Goal: Task Accomplishment & Management: Complete application form

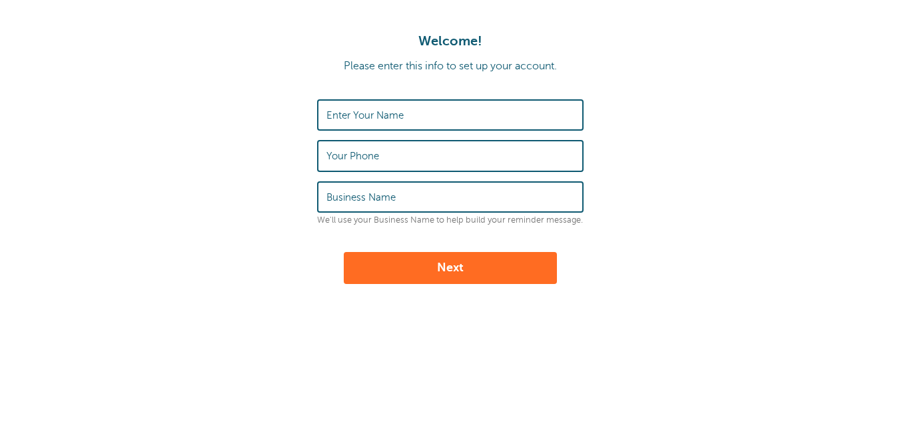
click at [382, 125] on input "Enter Your Name" at bounding box center [450, 115] width 248 height 29
type input "M"
type input "Michelle Flores"
click at [370, 161] on label "Your Phone" at bounding box center [352, 156] width 53 height 12
click at [370, 161] on input "Your Phone" at bounding box center [450, 155] width 248 height 29
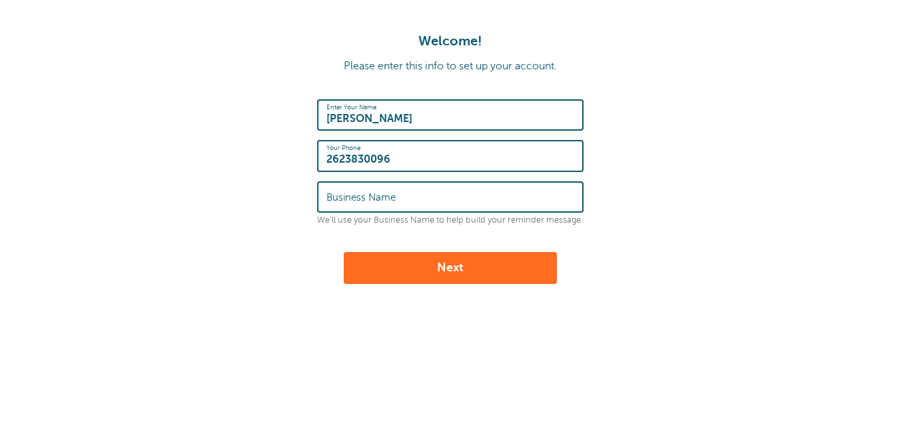
type input "2623830096"
click at [392, 202] on label "Business Name" at bounding box center [360, 197] width 69 height 12
click at [392, 202] on input "Business Name" at bounding box center [450, 197] width 248 height 29
type input "El Jimmy's Autosale LLC"
click at [415, 267] on button "Next" at bounding box center [450, 268] width 213 height 32
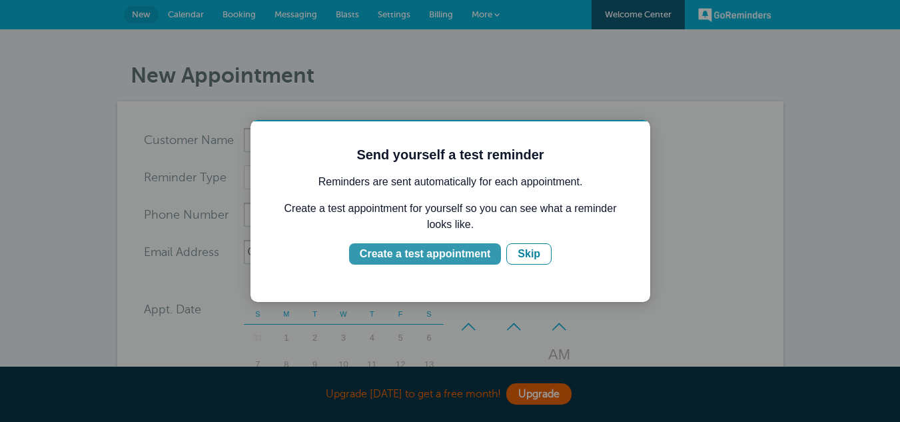
click at [466, 249] on div "Create a test appointment" at bounding box center [425, 254] width 131 height 16
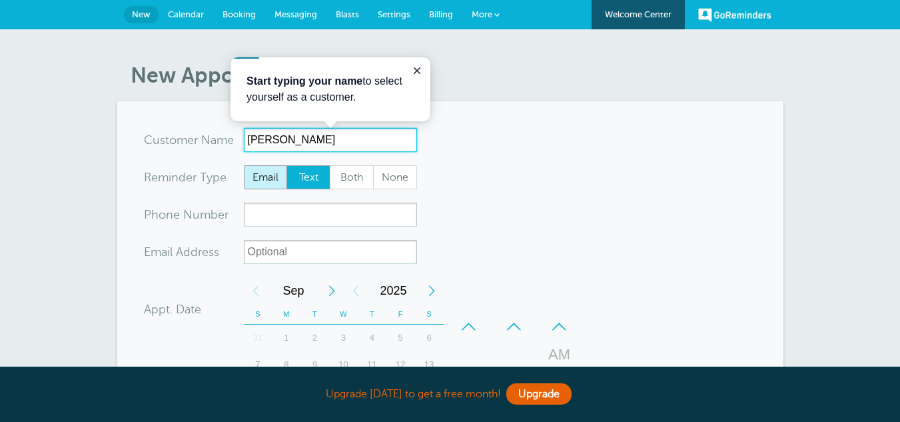
type input "Jose Flores"
click at [268, 173] on span "Email" at bounding box center [266, 177] width 43 height 23
click at [244, 165] on input "Email" at bounding box center [243, 165] width 1 height 1
radio input "true"
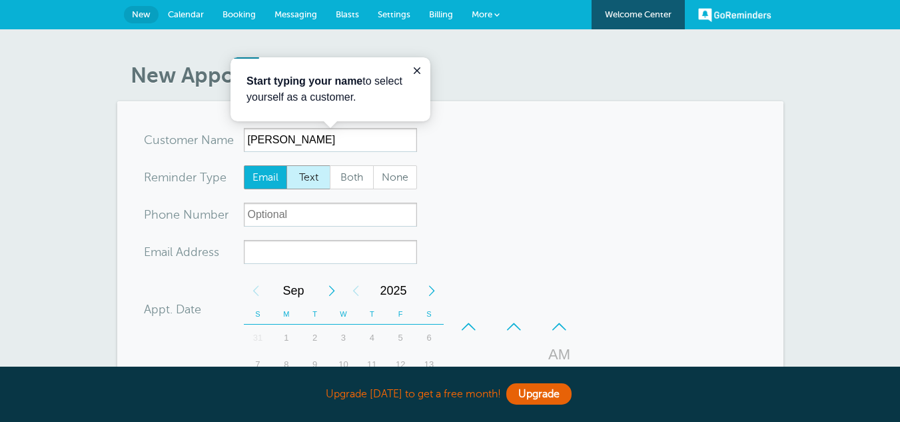
click at [309, 177] on span "Text" at bounding box center [308, 177] width 43 height 23
click at [287, 165] on input "Text" at bounding box center [286, 165] width 1 height 1
radio input "true"
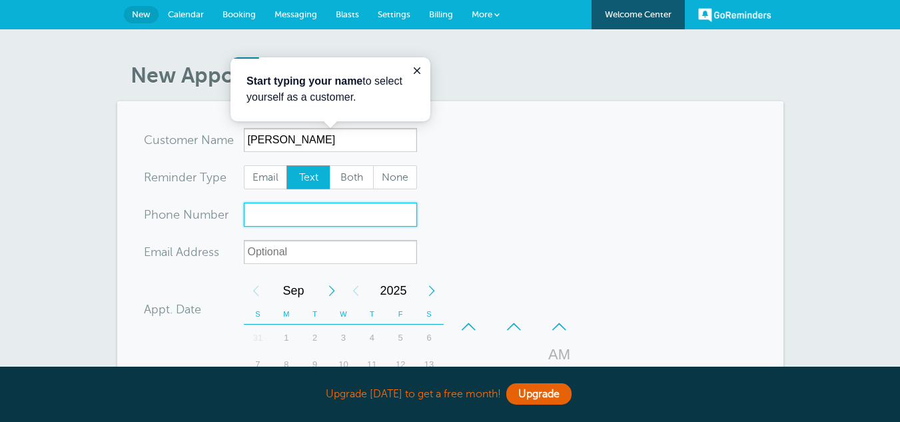
click at [282, 207] on input "xxx-no-autofill" at bounding box center [330, 215] width 173 height 24
type input "2625049886"
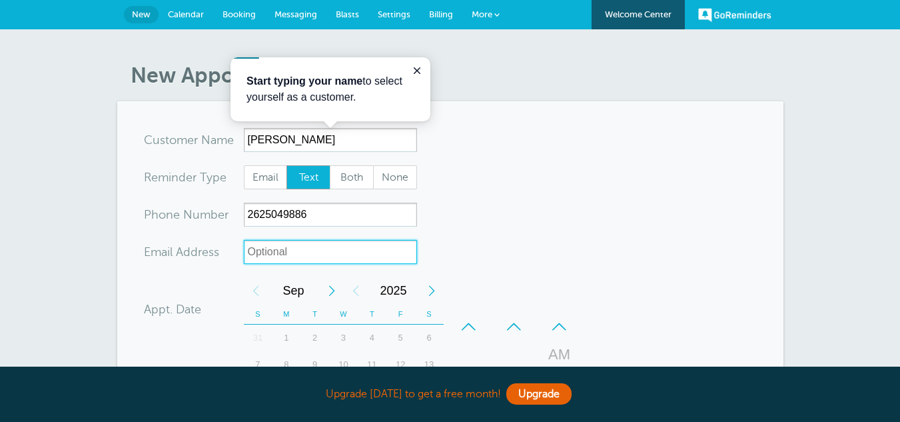
click at [286, 249] on input "xx-no-autofill" at bounding box center [330, 252] width 173 height 24
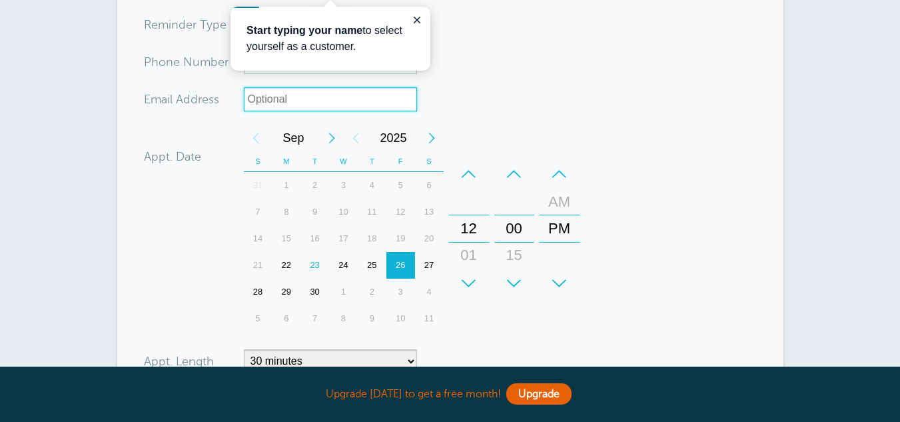
scroll to position [161, 0]
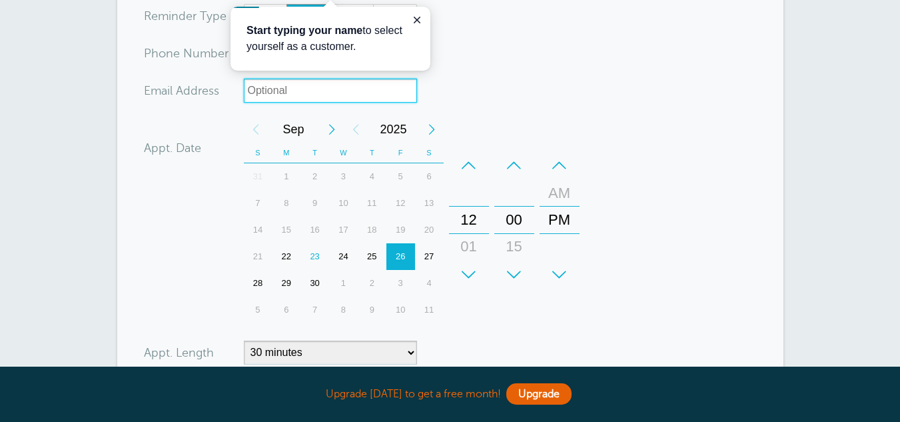
click at [371, 255] on div "25" at bounding box center [372, 256] width 29 height 27
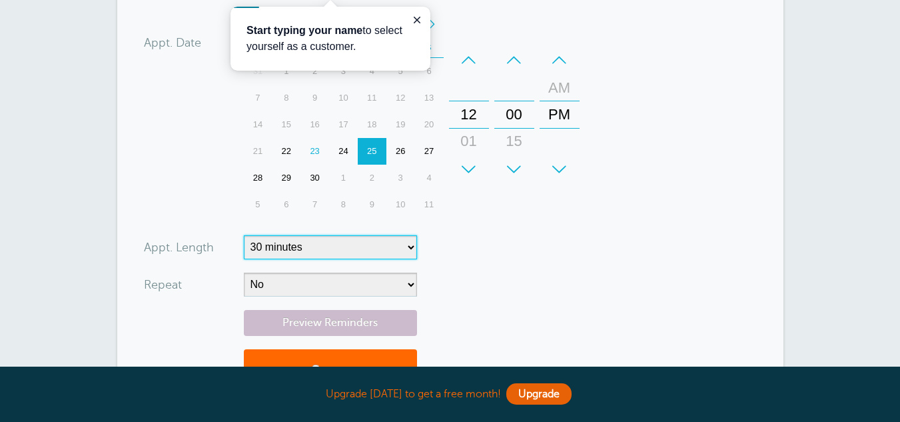
click at [329, 237] on select "5 minutes 10 minutes 15 minutes 20 minutes 25 minutes 30 minutes 35 minutes 40 …" at bounding box center [330, 247] width 173 height 24
click at [187, 136] on div "Appt. Date 09/25/2025 12:00 Calendar Time + – Month January February March Apri…" at bounding box center [364, 116] width 441 height 211
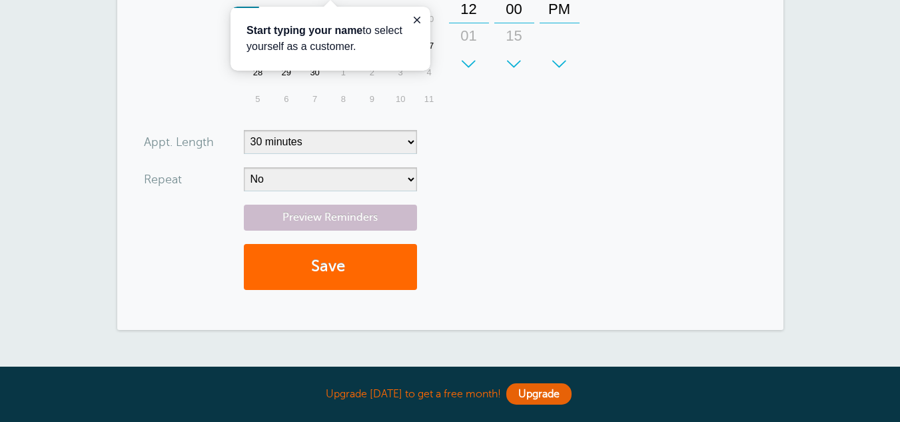
scroll to position [369, 0]
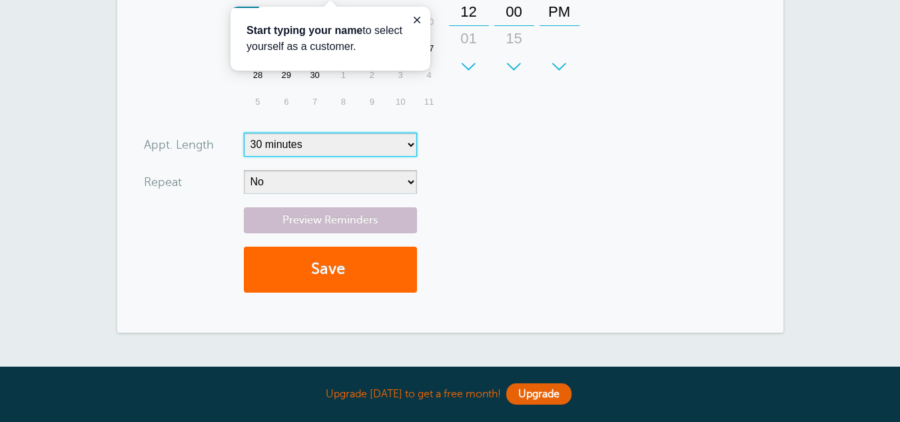
click at [322, 147] on select "5 minutes 10 minutes 15 minutes 20 minutes 25 minutes 30 minutes 35 minutes 40 …" at bounding box center [330, 145] width 173 height 24
select select "5"
click at [244, 133] on select "5 minutes 10 minutes 15 minutes 20 minutes 25 minutes 30 minutes 35 minutes 40 …" at bounding box center [330, 145] width 173 height 24
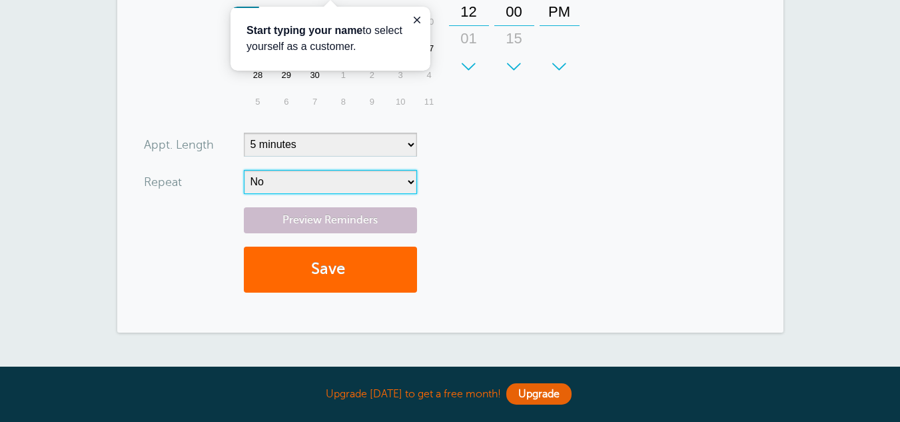
click at [292, 186] on select "No Daily Weekly Every 2 weeks Every 3 weeks Every 4 weeks Monthly Every 5 weeks…" at bounding box center [330, 182] width 173 height 24
click at [202, 215] on div "Preview Reminders Save" at bounding box center [450, 256] width 613 height 99
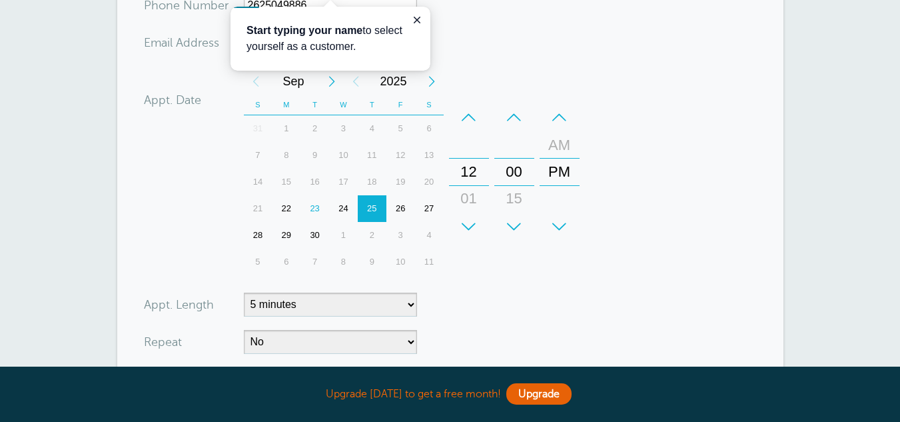
scroll to position [207, 0]
click at [416, 15] on icon "Close guide" at bounding box center [417, 20] width 11 height 11
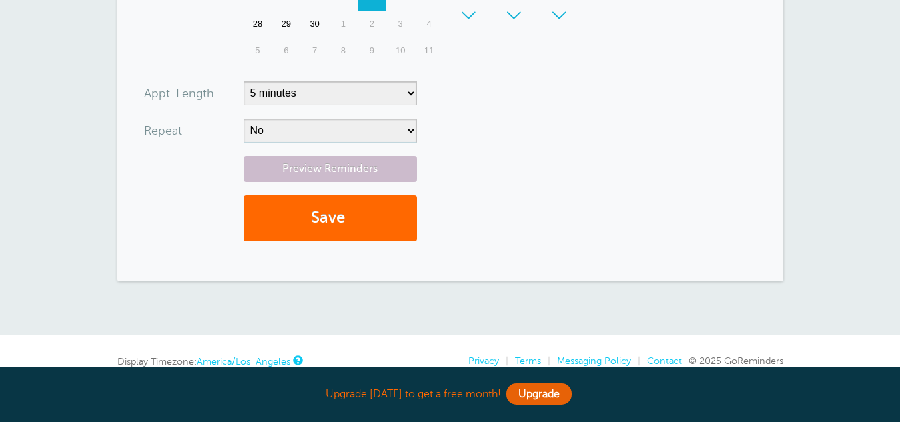
scroll to position [421, 0]
click at [339, 226] on button "Save" at bounding box center [330, 218] width 173 height 46
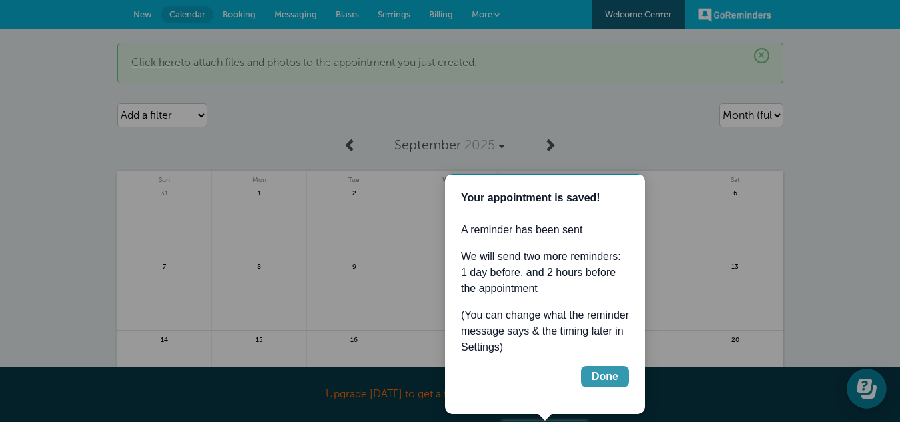
click at [605, 376] on div "Done" at bounding box center [605, 376] width 27 height 16
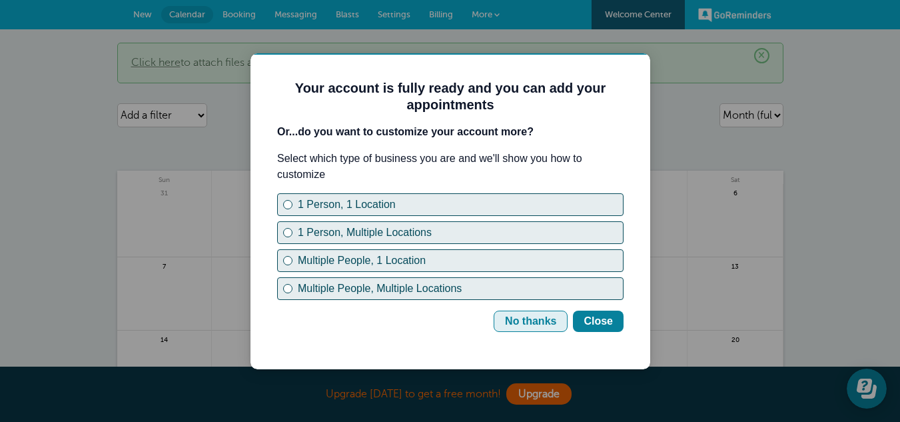
click at [524, 320] on div "No thanks" at bounding box center [530, 321] width 51 height 16
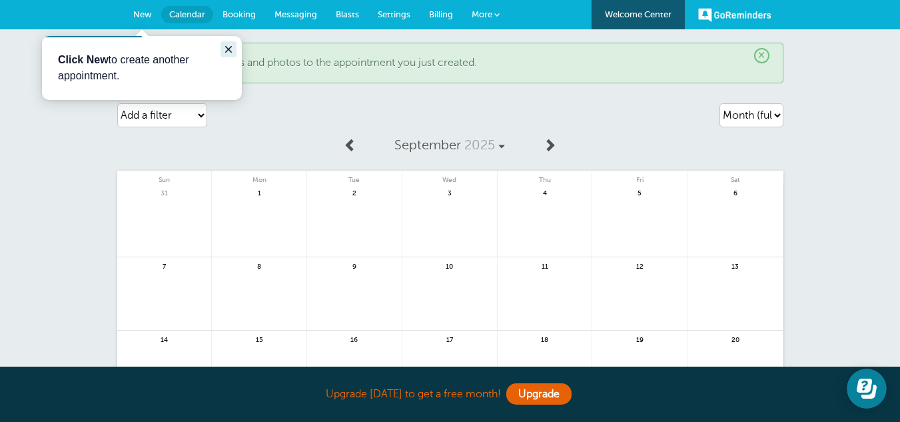
click at [225, 49] on icon "Close guide" at bounding box center [228, 49] width 11 height 11
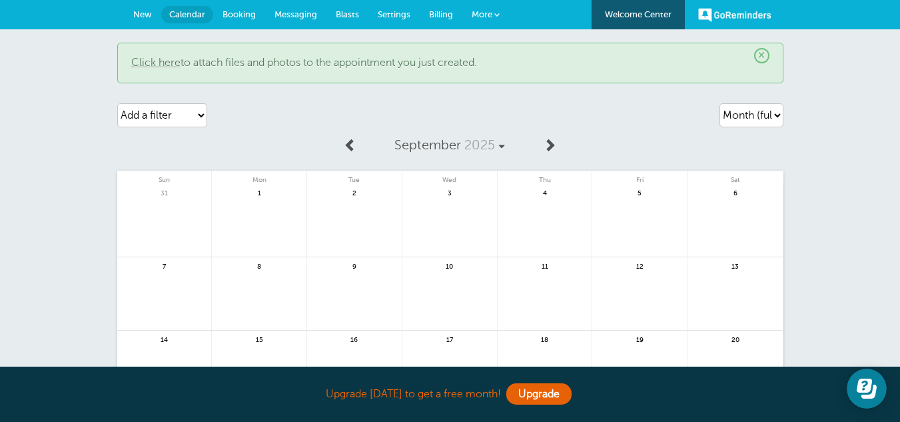
click at [159, 61] on link "Click here" at bounding box center [155, 63] width 49 height 12
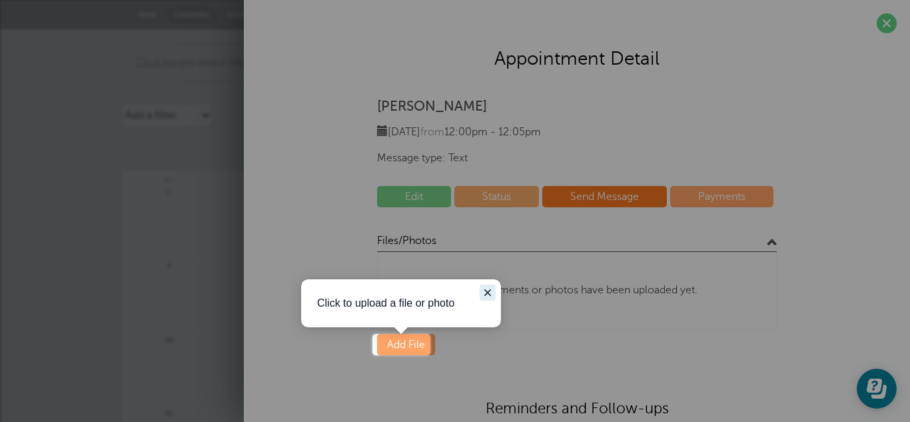
click at [484, 291] on icon "Close guide" at bounding box center [487, 292] width 11 height 11
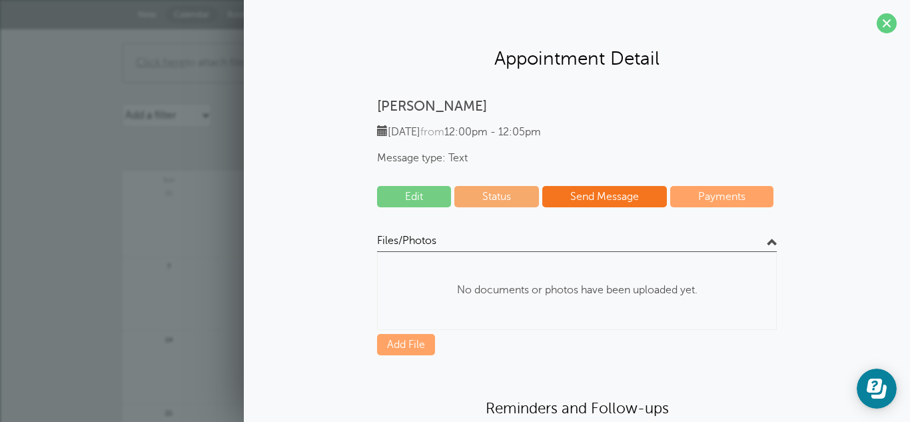
click at [423, 195] on link "Edit" at bounding box center [414, 196] width 74 height 21
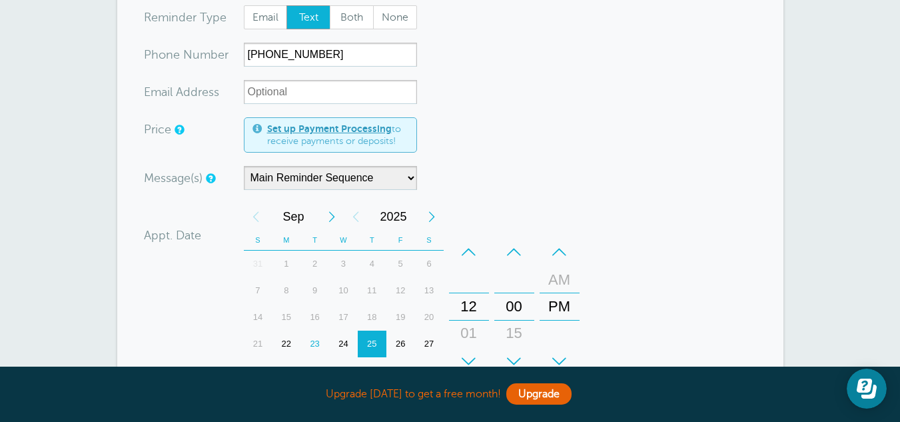
scroll to position [161, 0]
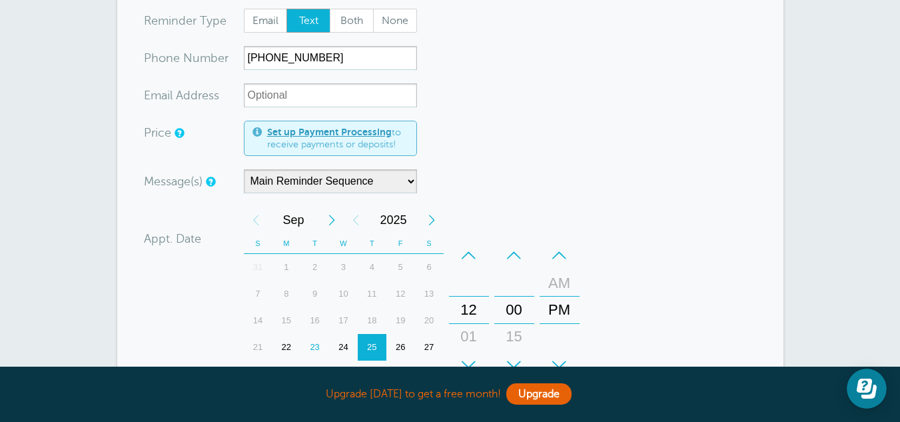
click at [357, 130] on link "Set up Payment Processing" at bounding box center [329, 132] width 125 height 11
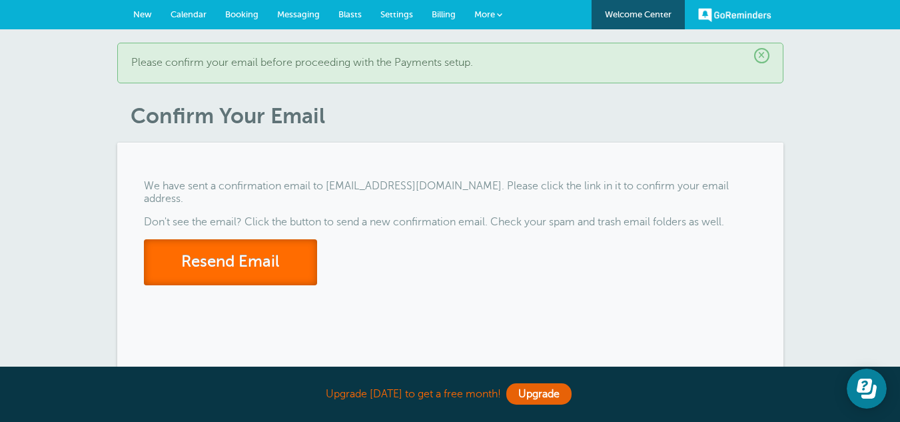
click at [251, 255] on button "Resend Email" at bounding box center [230, 262] width 173 height 46
